Goal: Navigation & Orientation: Find specific page/section

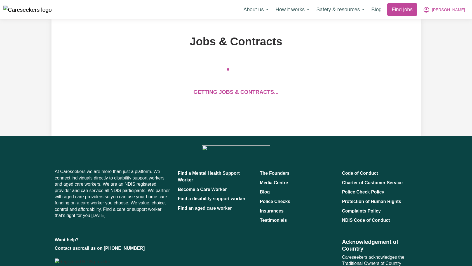
scroll to position [94, 0]
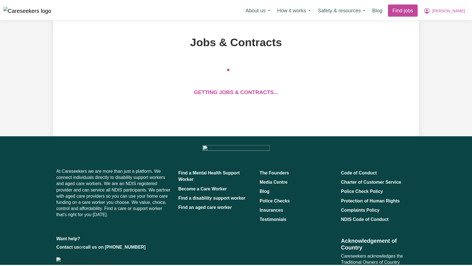
scroll to position [80, 0]
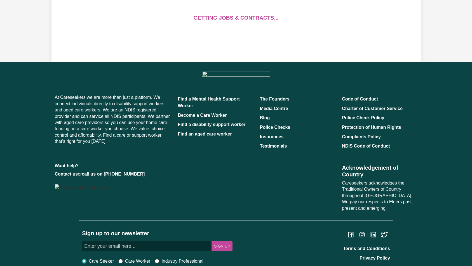
scroll to position [89, 0]
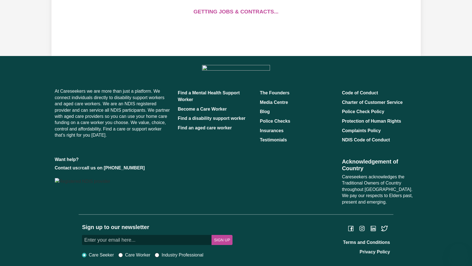
scroll to position [94, 0]
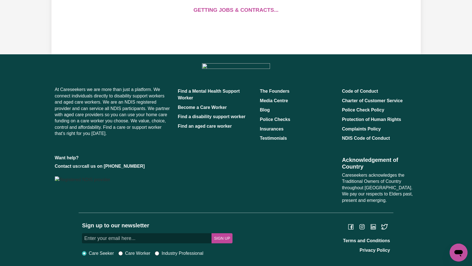
scroll to position [94, 0]
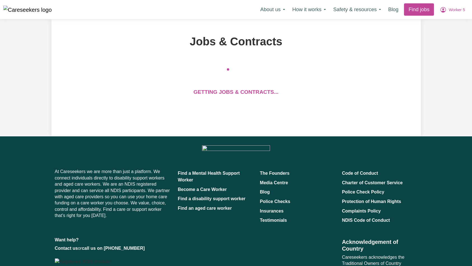
scroll to position [94, 0]
